Goal: Task Accomplishment & Management: Complete application form

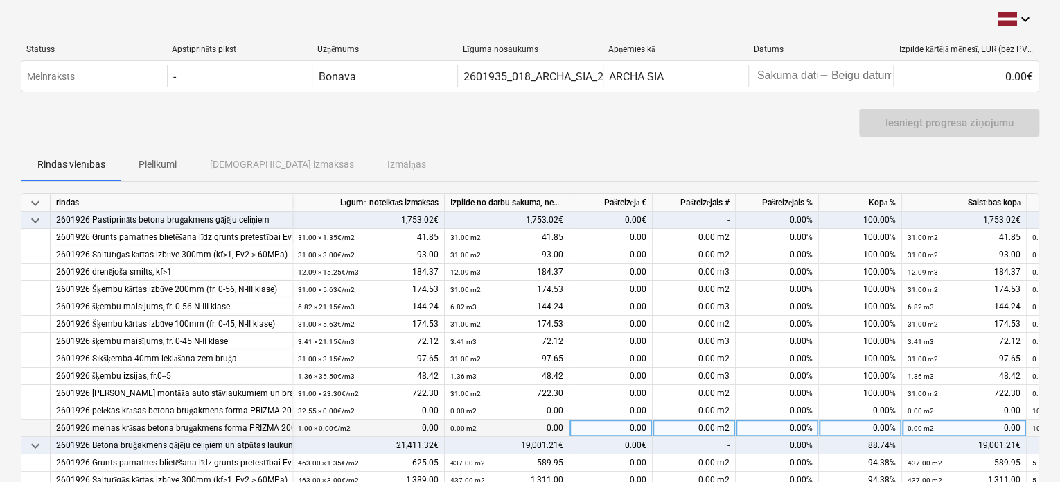
scroll to position [139, 0]
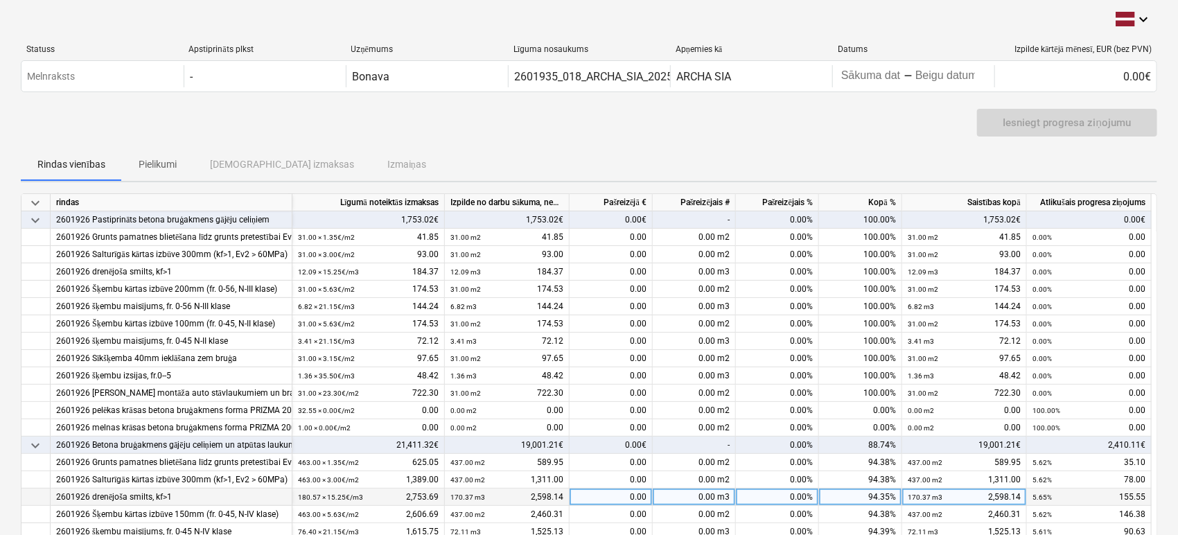
click at [1064, 481] on div "5.65% 155.55" at bounding box center [1089, 497] width 113 height 17
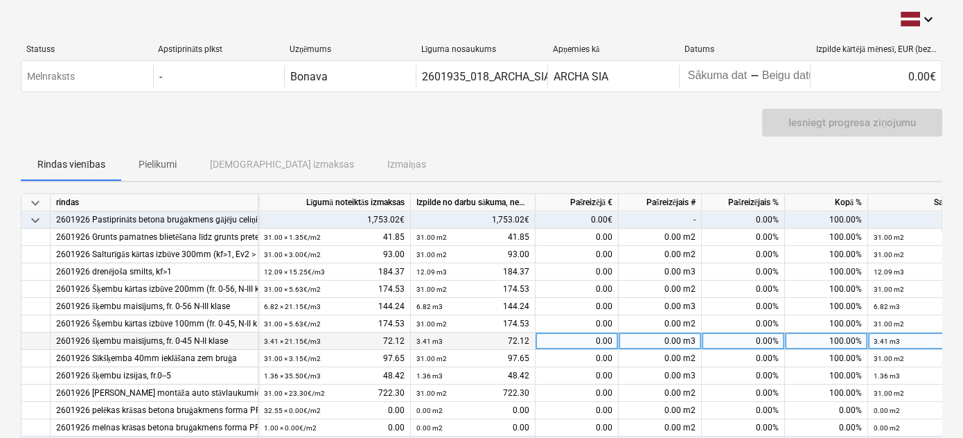
click at [883, 348] on div "3.41 m3" at bounding box center [887, 341] width 26 height 17
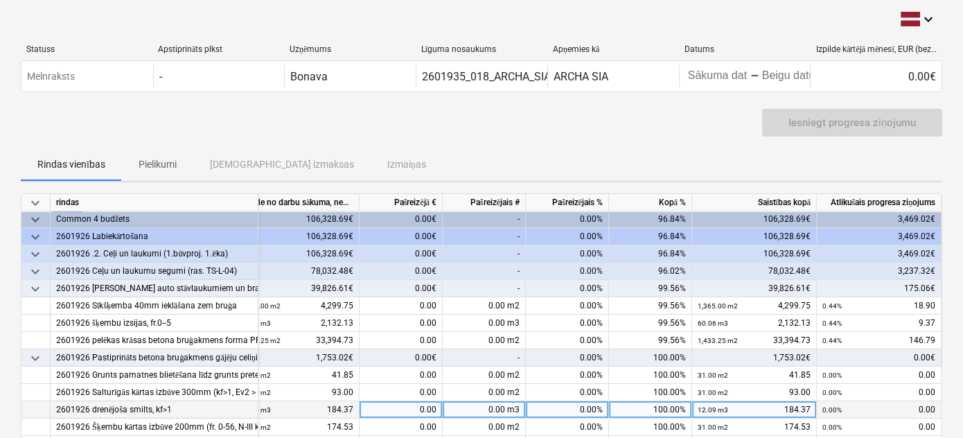
scroll to position [0, 180]
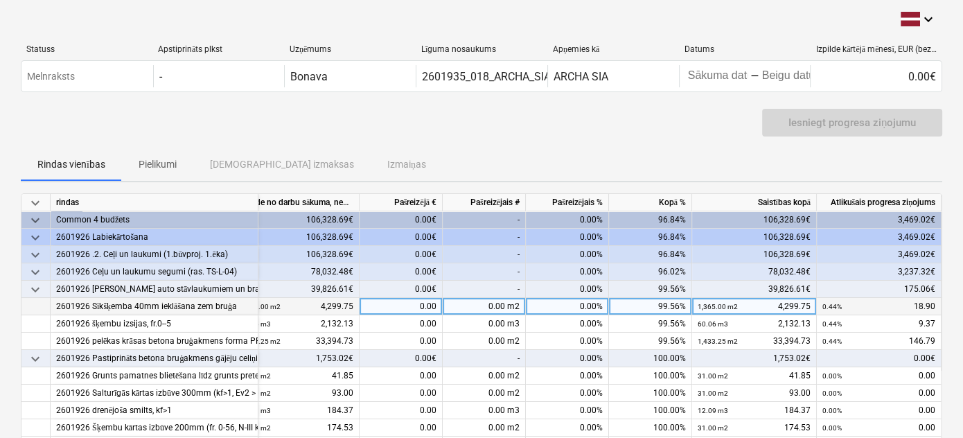
click at [482, 303] on div "0.00 m2" at bounding box center [484, 306] width 83 height 17
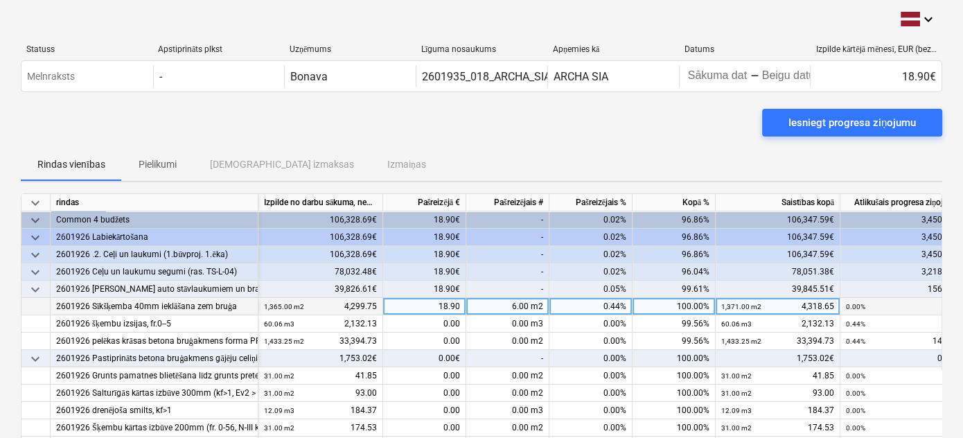
scroll to position [0, 0]
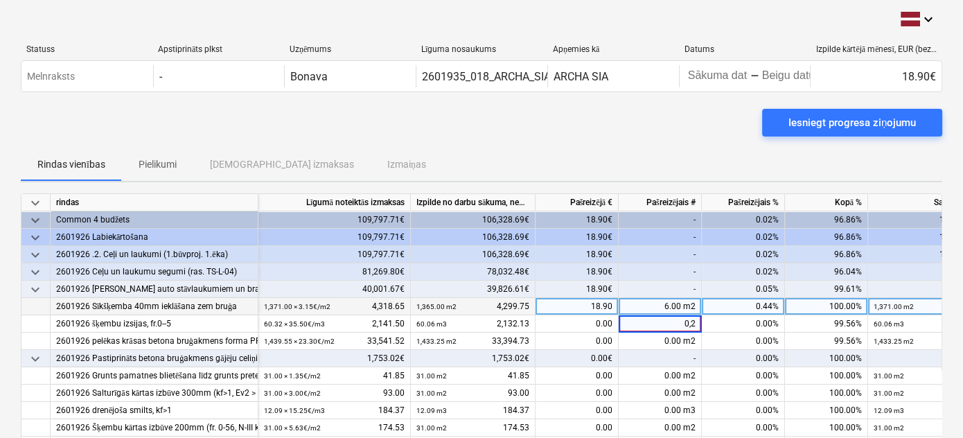
type input "0,26"
type input "0.26"
type input "6.3"
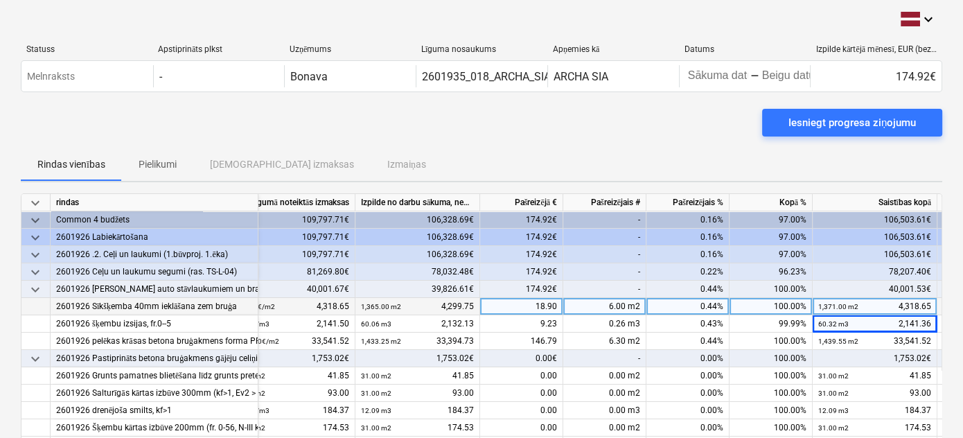
scroll to position [0, 180]
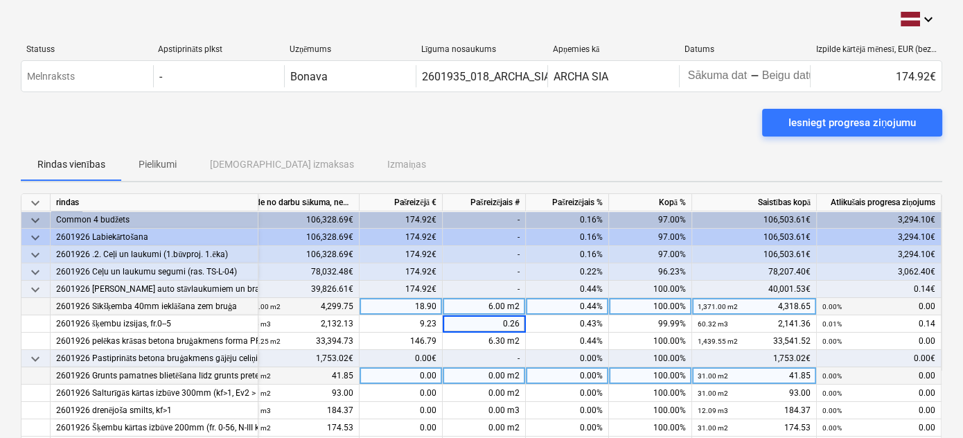
type input "0.265"
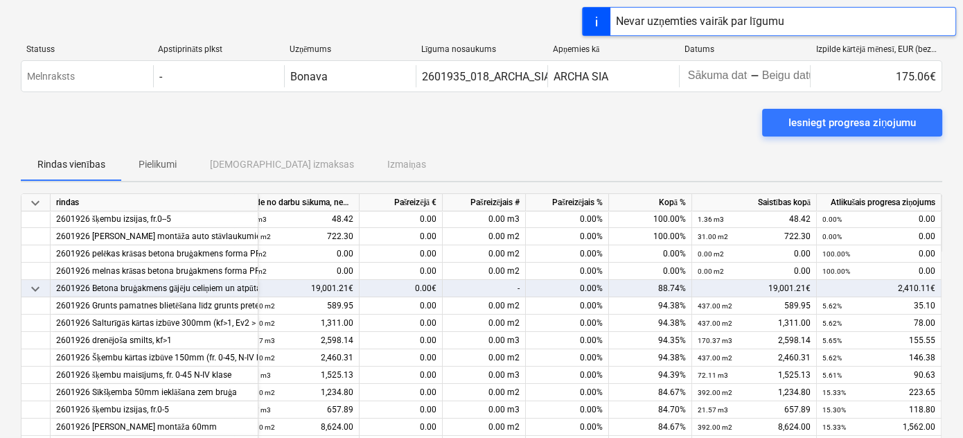
scroll to position [315, 180]
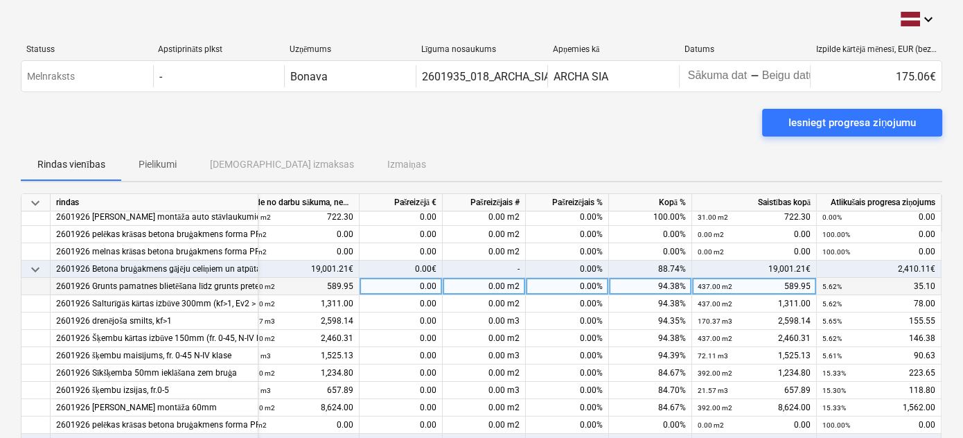
click at [507, 283] on div "0.00 m2" at bounding box center [484, 286] width 83 height 17
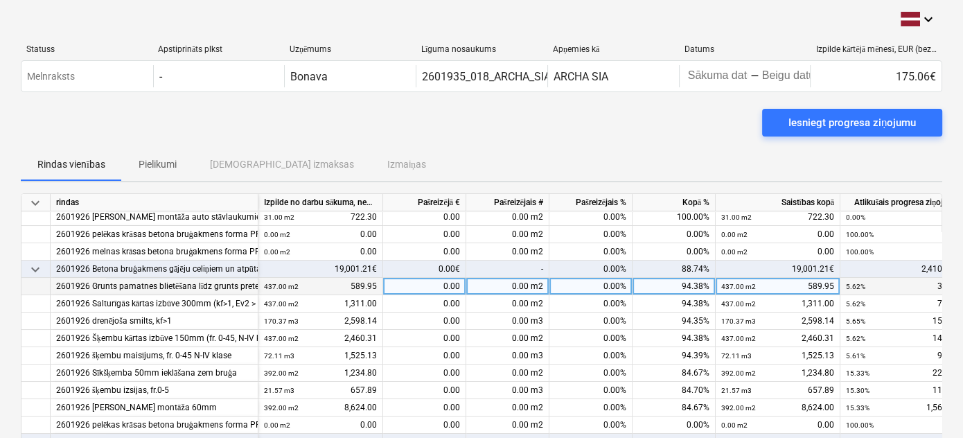
scroll to position [315, 0]
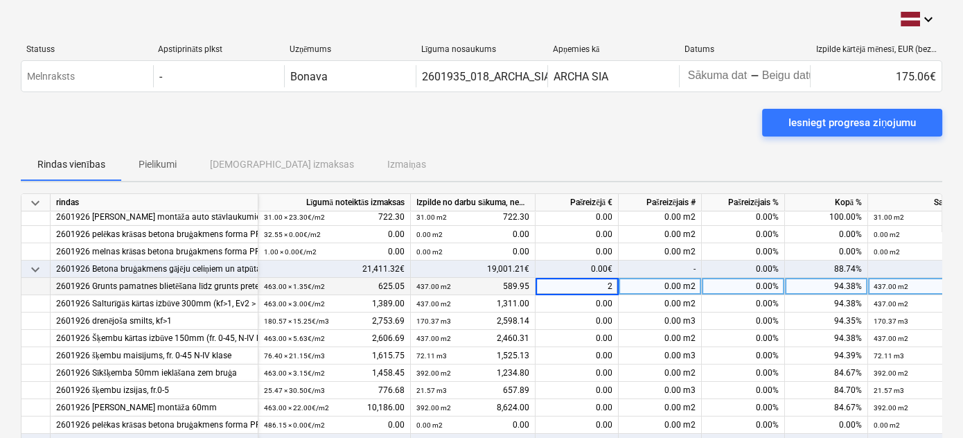
type input "26"
type input "10.2"
type input "4.29"
type input "71"
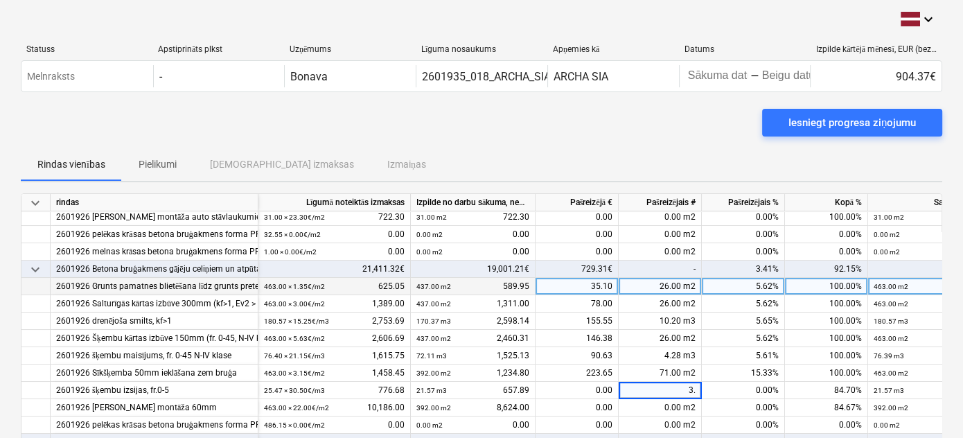
type input "3.9"
type input "71"
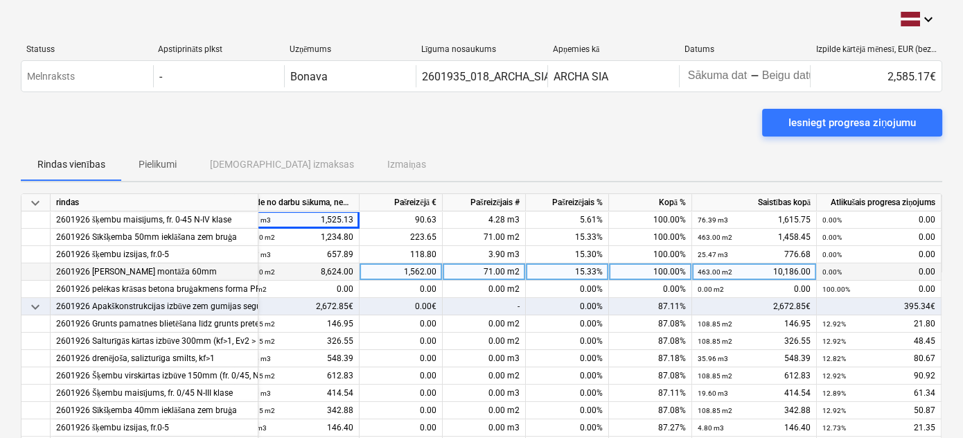
scroll to position [450, 0]
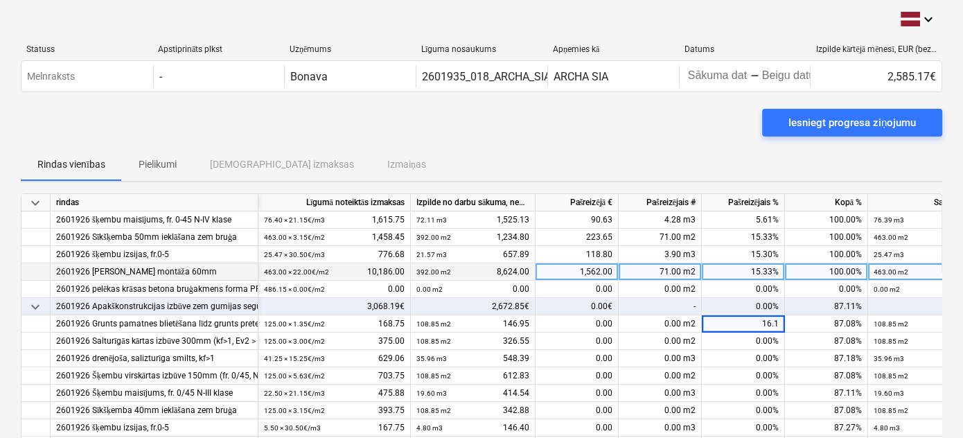
type input "16.15"
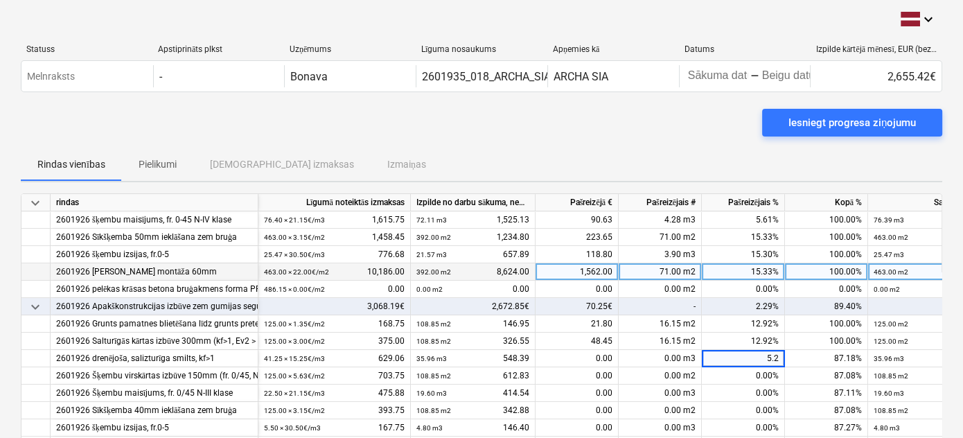
type input "5.29"
type input "3.11"
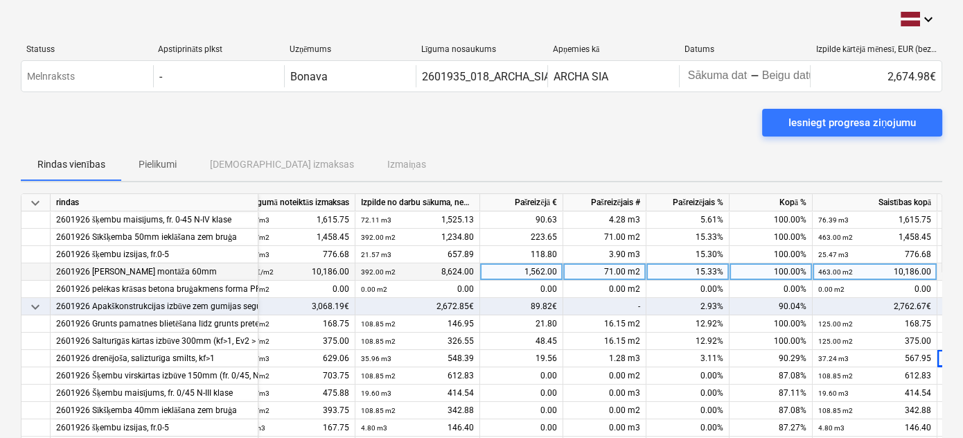
scroll to position [450, 180]
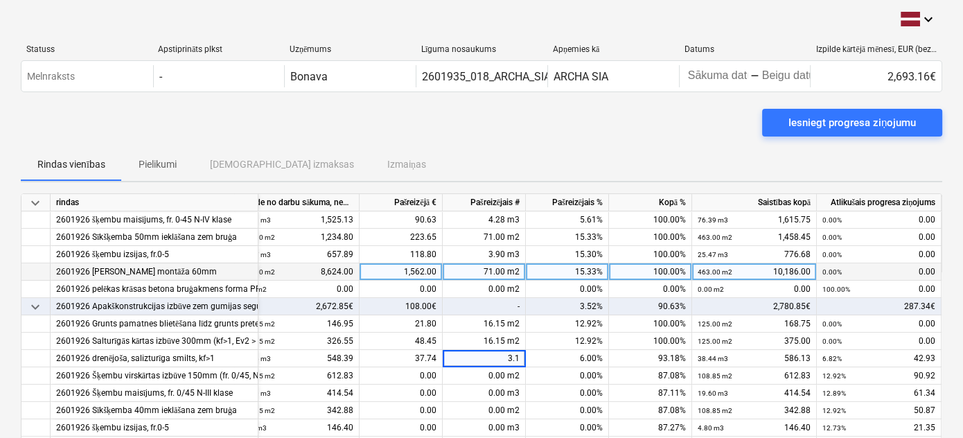
type input "3.11"
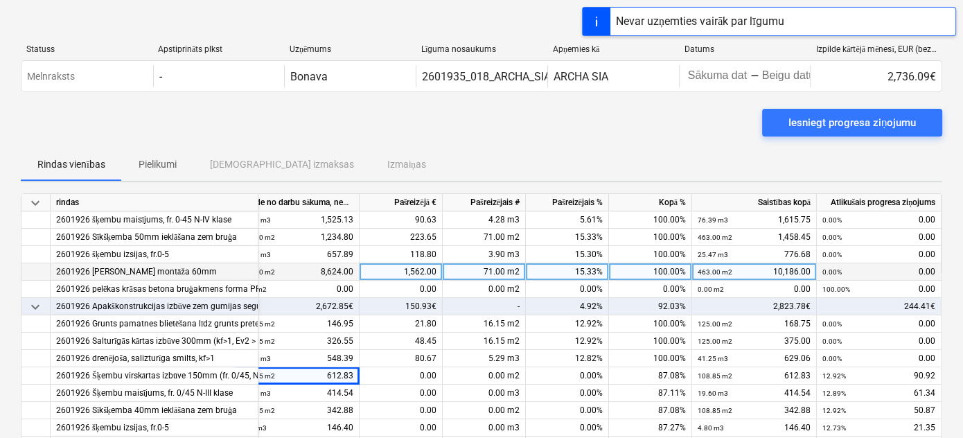
scroll to position [450, 0]
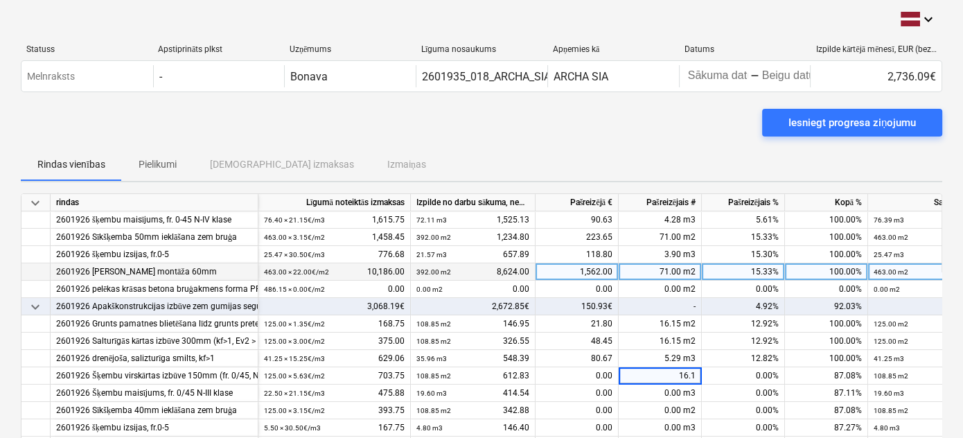
type input "16.15"
type input "2.9"
type input "16.15"
type input ".7"
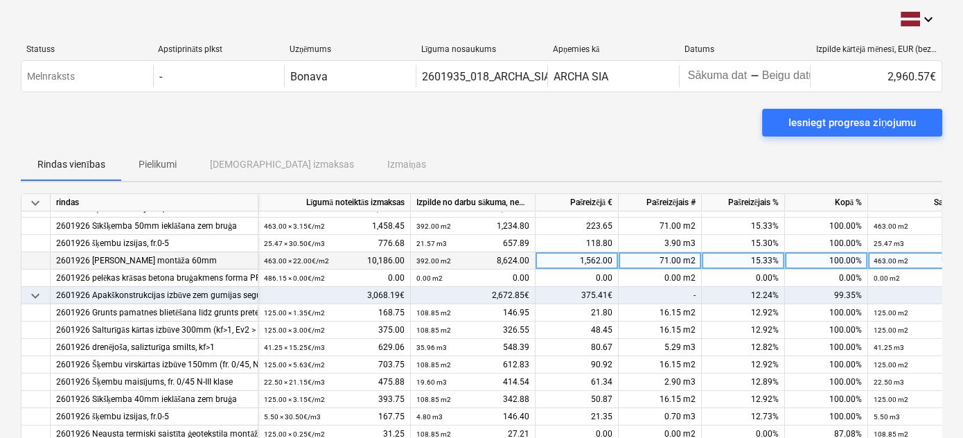
scroll to position [478, 0]
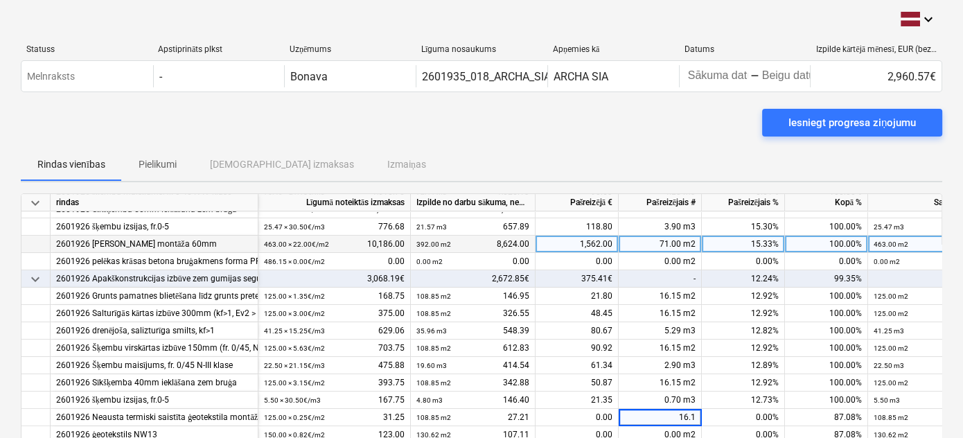
type input "16.15"
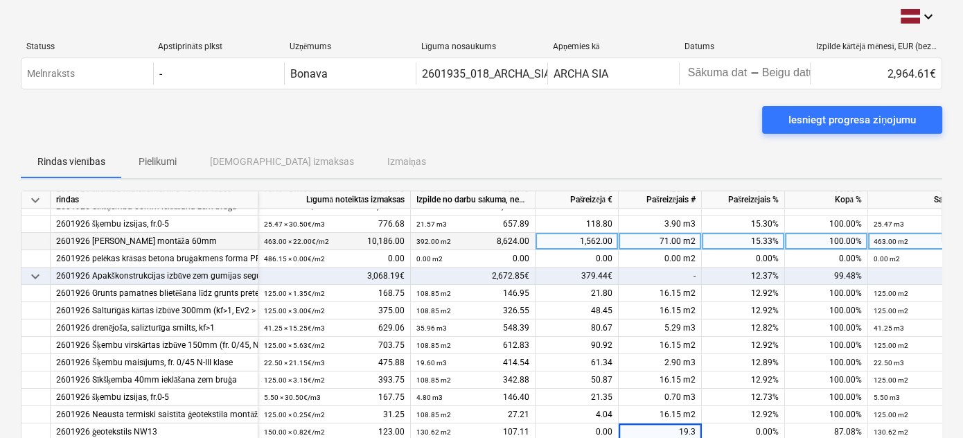
type input "19.38"
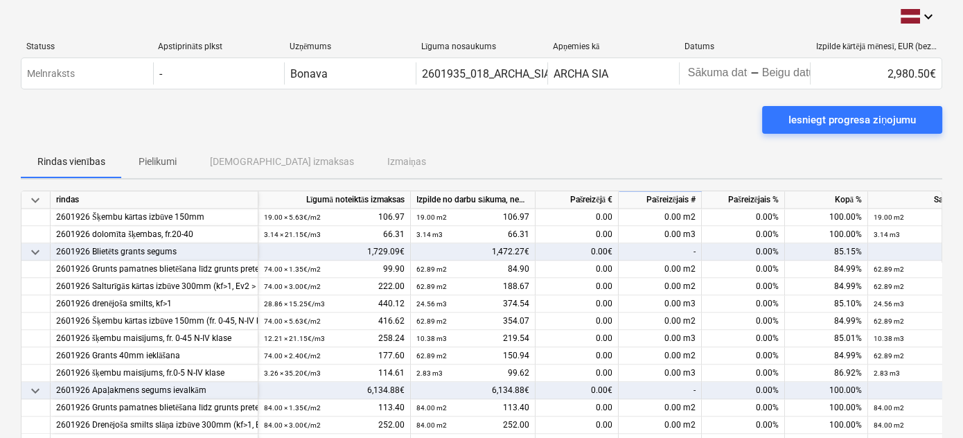
scroll to position [2182, 0]
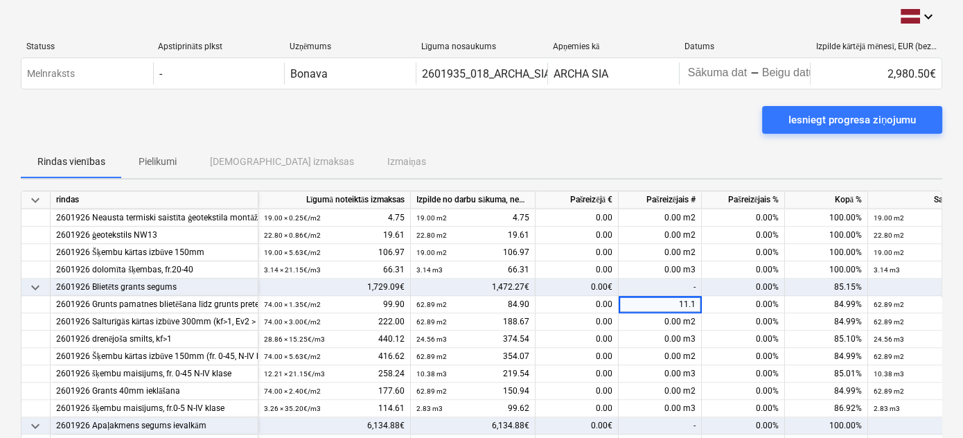
type input "11.11"
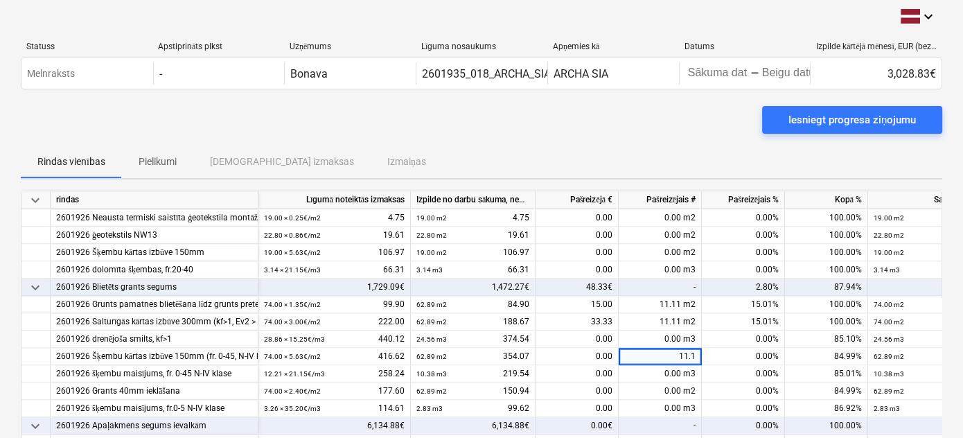
type input "11.11"
type input "4.3"
type input "1.83"
type input "11.11"
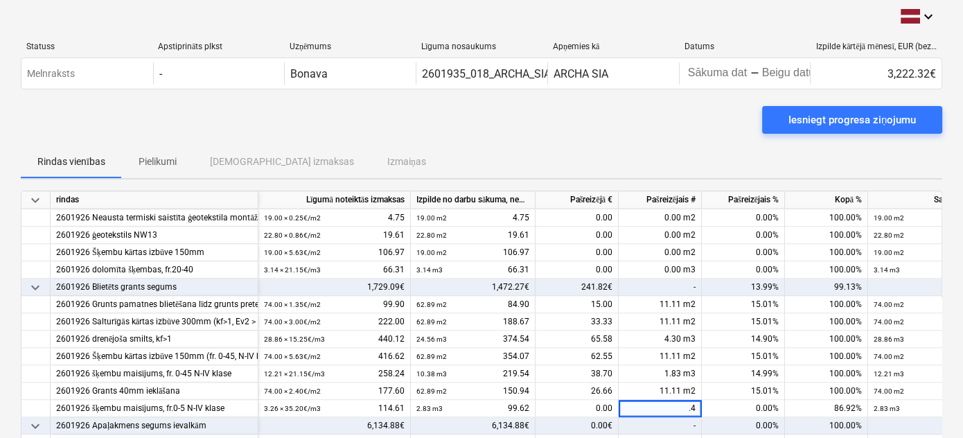
type input ".43"
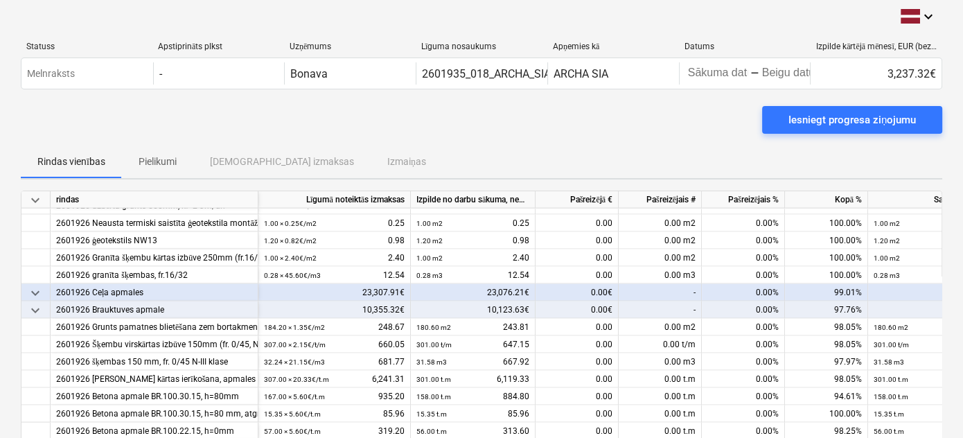
scroll to position [2748, 0]
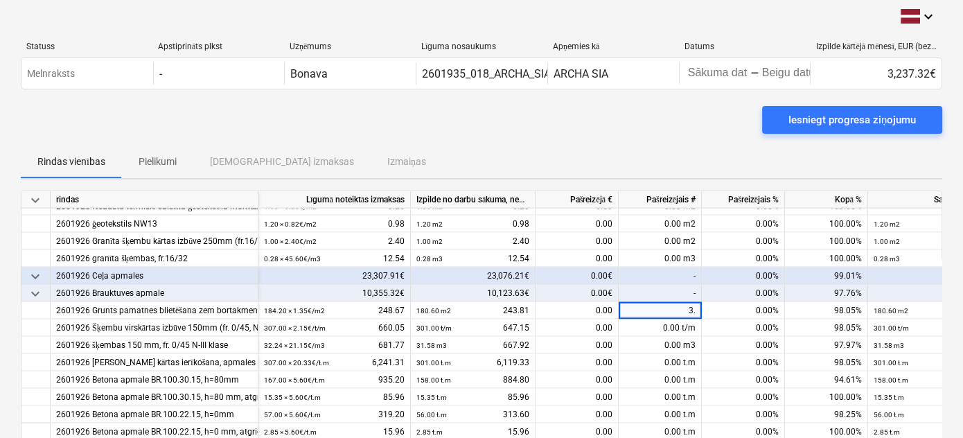
type input "3.6"
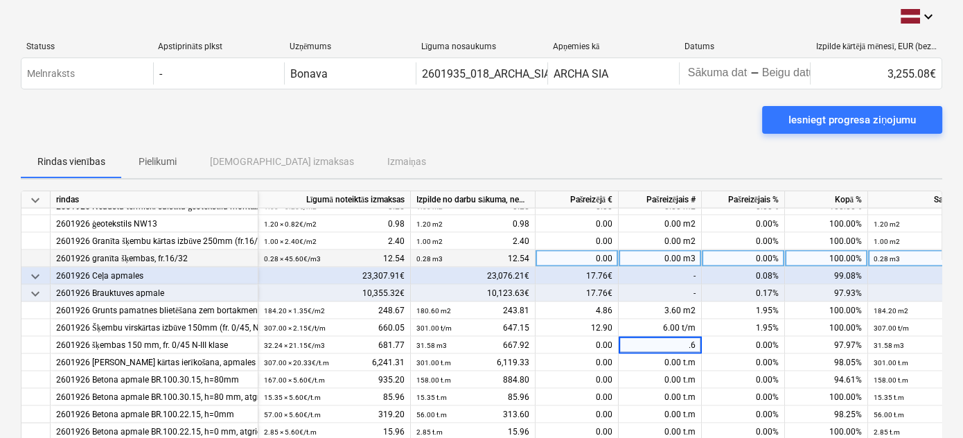
type input ".66"
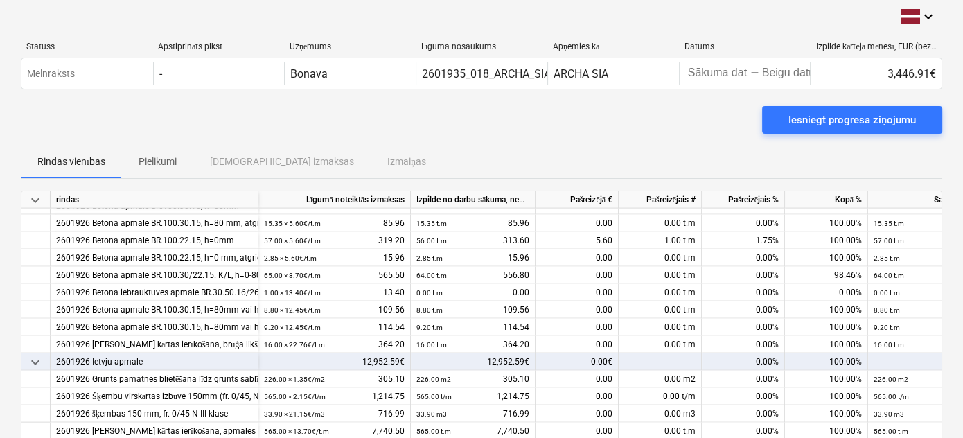
scroll to position [2939, 0]
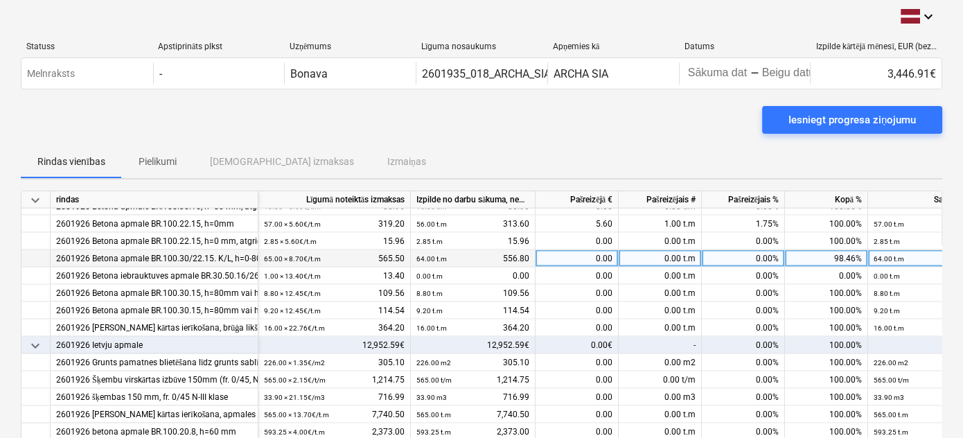
click at [682, 256] on span at bounding box center [682, 259] width 2 height 10
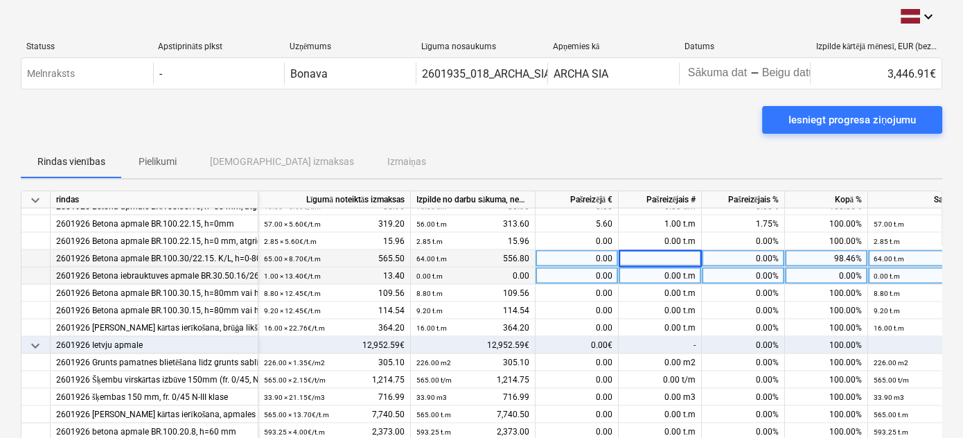
type input "1"
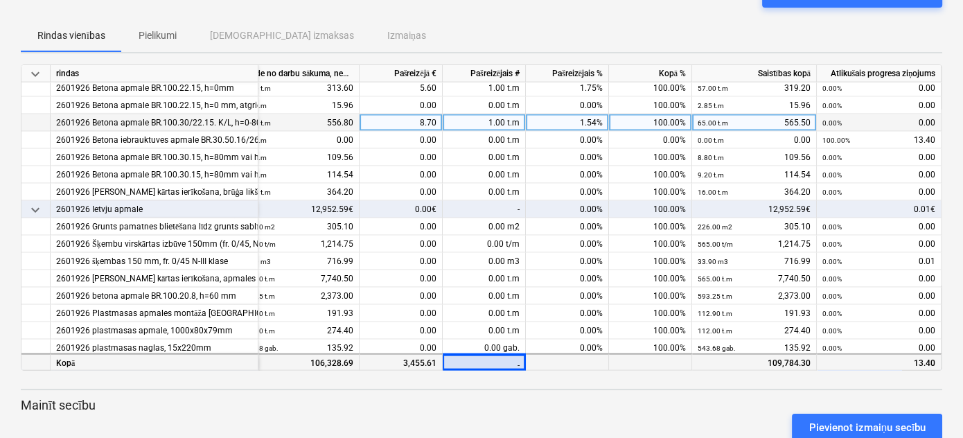
scroll to position [2916, 180]
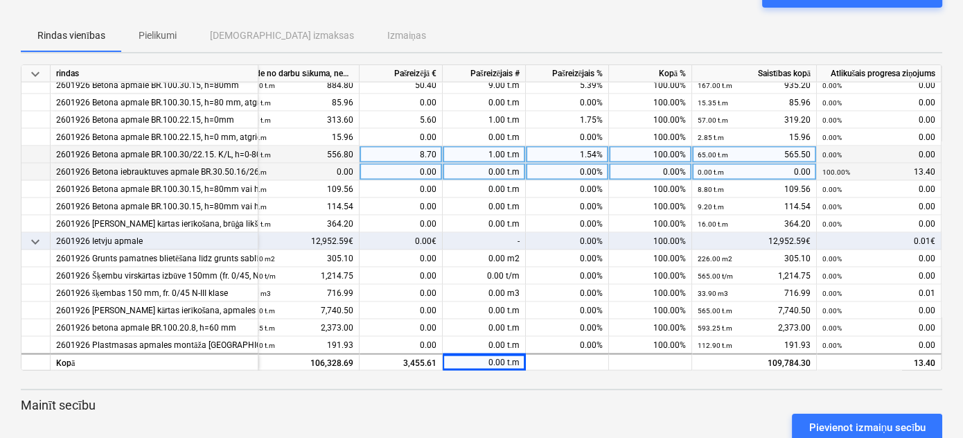
click at [561, 175] on div "0.00%" at bounding box center [567, 172] width 83 height 17
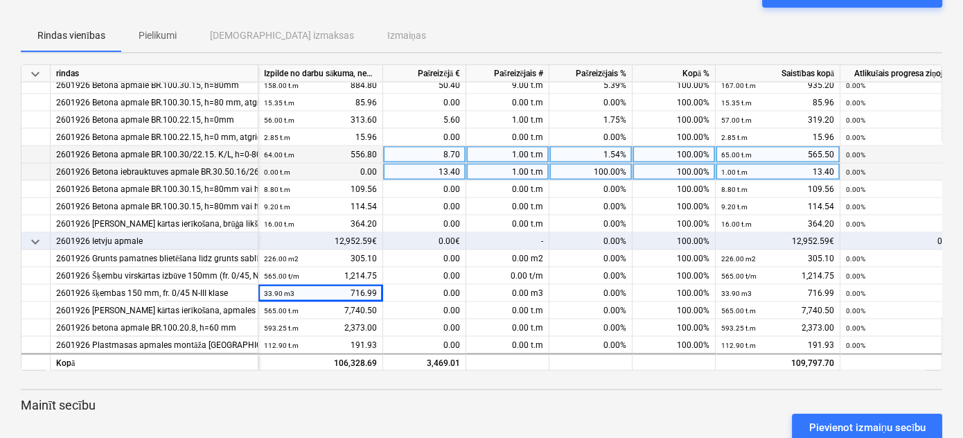
scroll to position [2916, 0]
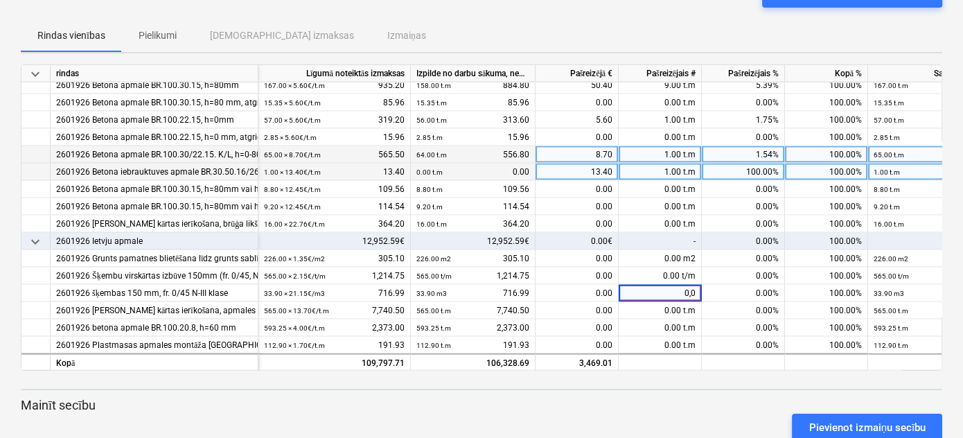
type input "0,01"
type input "0.01"
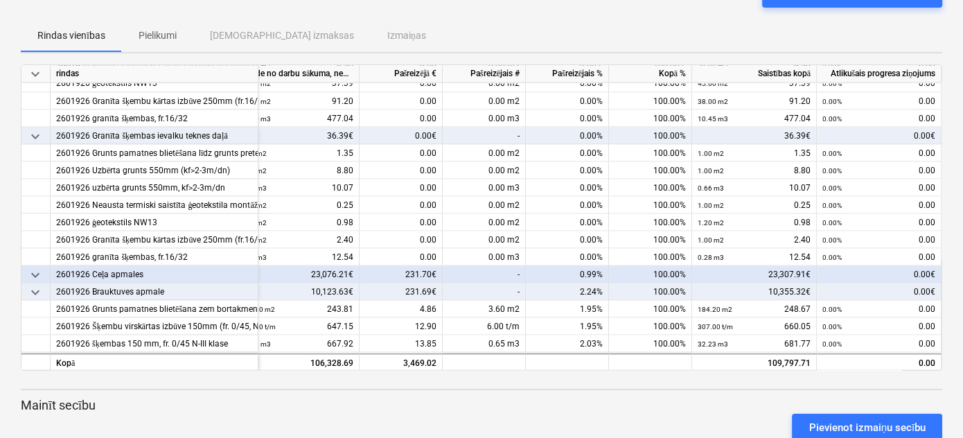
scroll to position [0, 0]
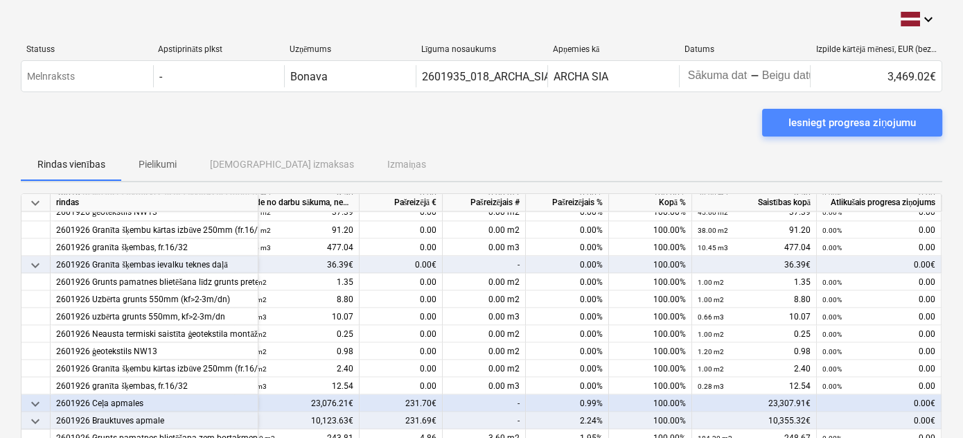
click at [836, 129] on div "Iesniegt progresa ziņojumu" at bounding box center [853, 123] width 128 height 18
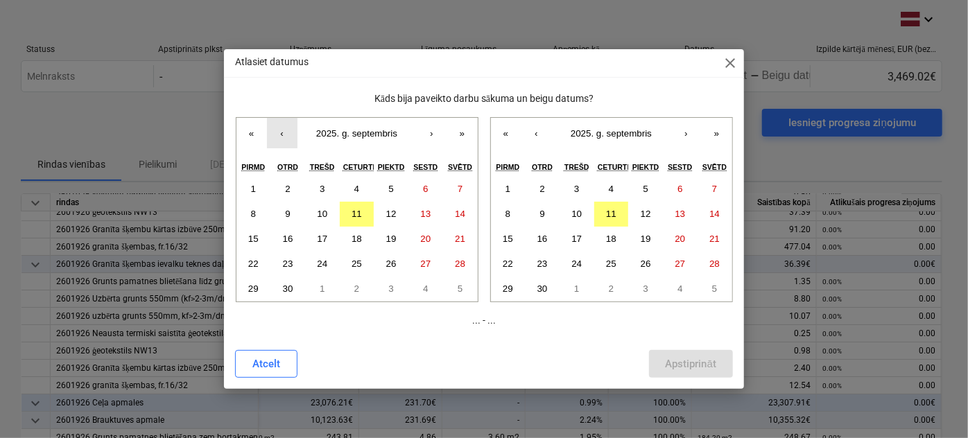
click at [280, 136] on button "‹" at bounding box center [282, 133] width 30 height 30
click at [392, 269] on button "22" at bounding box center [391, 264] width 35 height 25
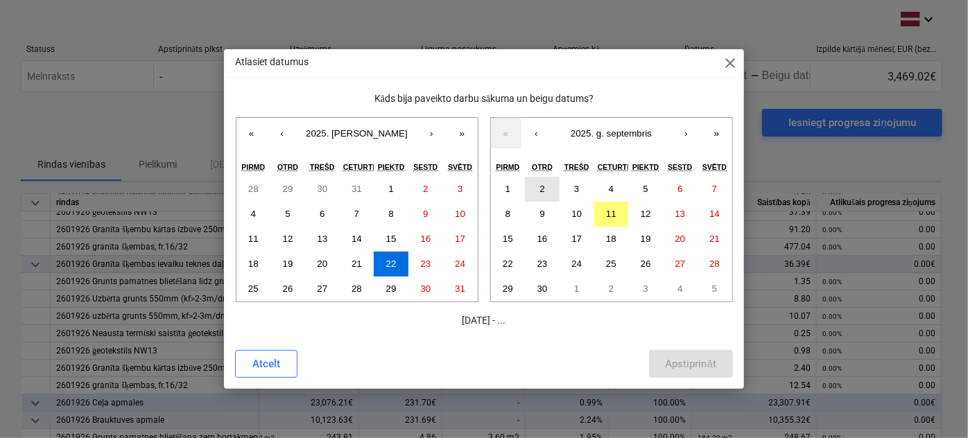
click at [545, 191] on button "2" at bounding box center [542, 189] width 35 height 25
click at [712, 366] on div "Apstiprināt" at bounding box center [690, 364] width 51 height 18
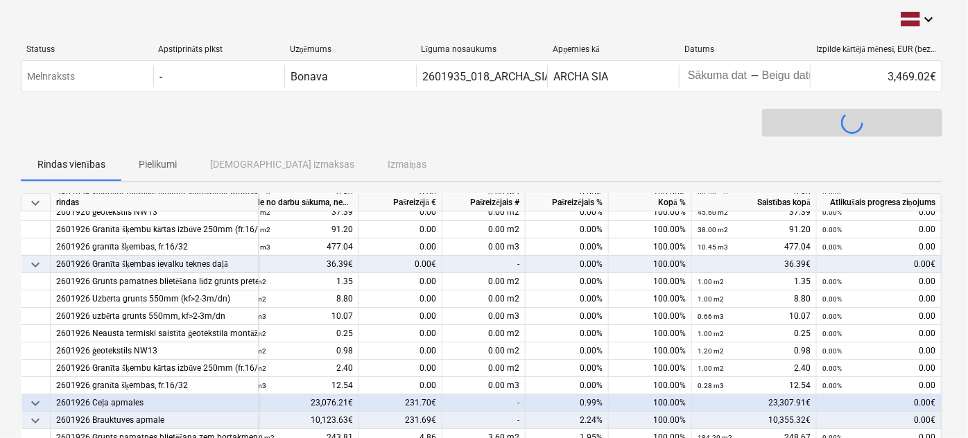
scroll to position [2624, 175]
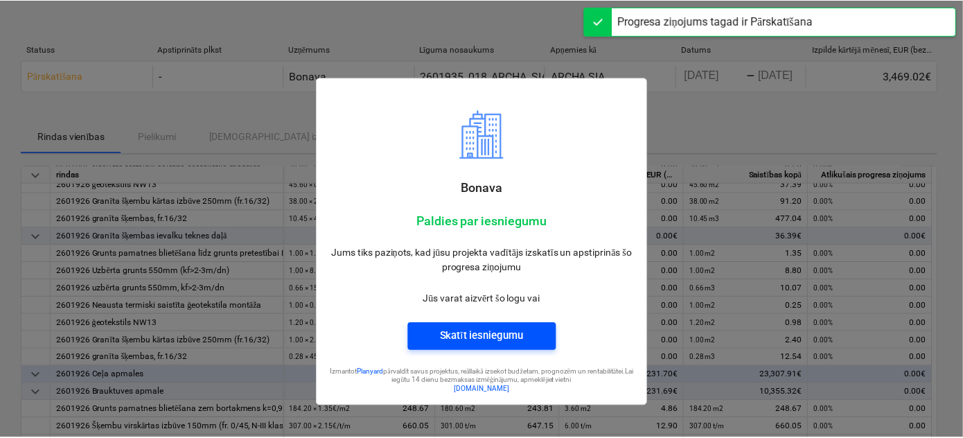
scroll to position [2624, 0]
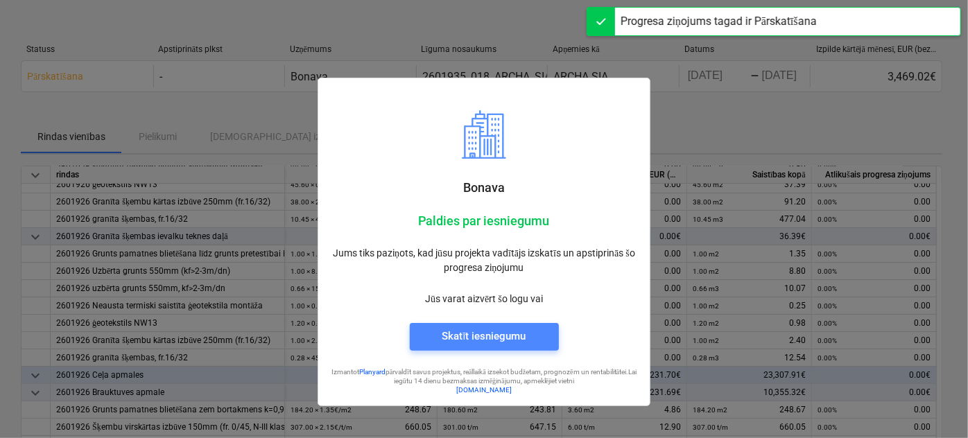
click at [462, 341] on div "Skatīt iesniegumu" at bounding box center [483, 336] width 84 height 18
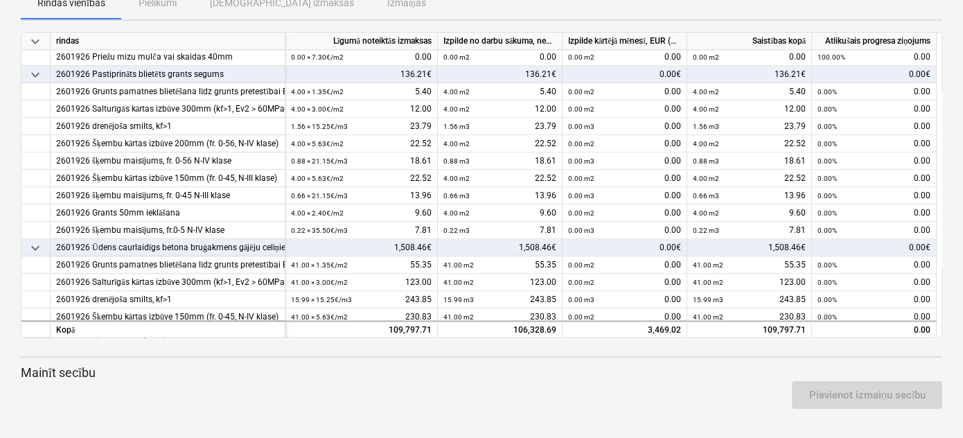
scroll to position [137, 0]
